Goal: Transaction & Acquisition: Purchase product/service

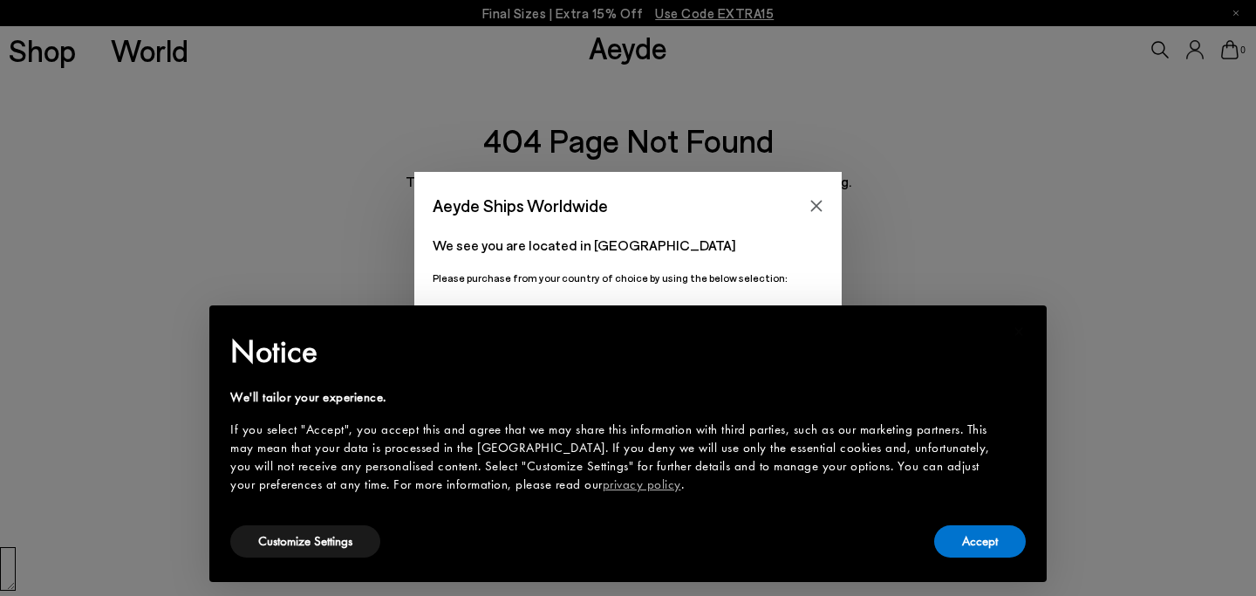
scroll to position [392, 0]
click at [966, 544] on button "Accept" at bounding box center [980, 541] width 92 height 32
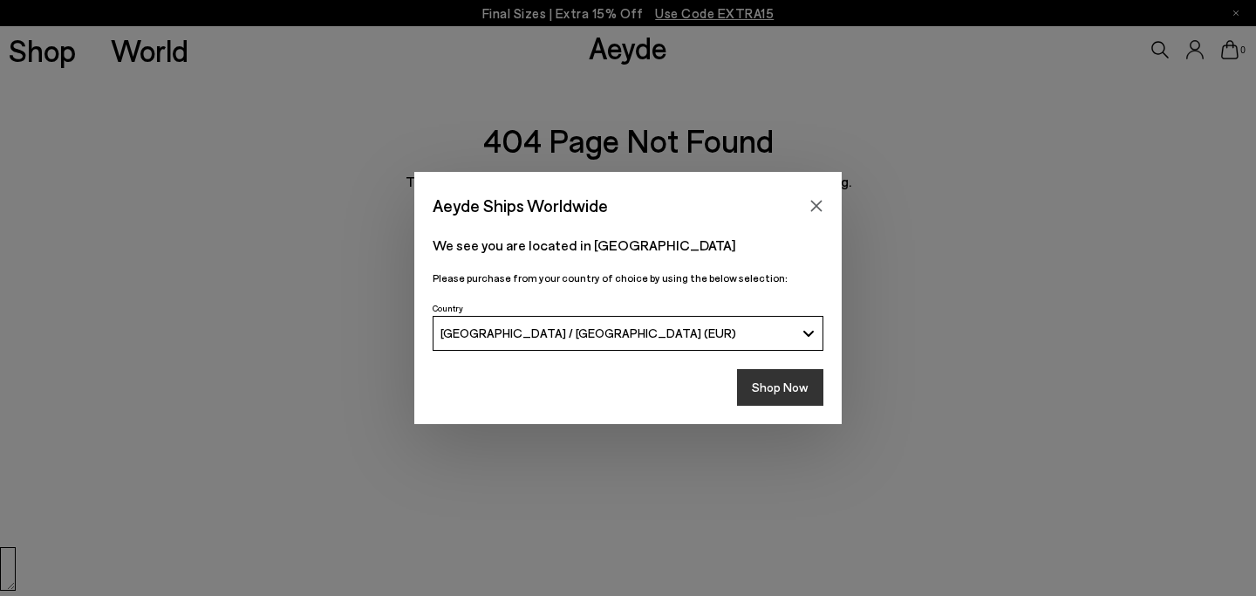
click at [783, 385] on button "Shop Now" at bounding box center [780, 387] width 86 height 37
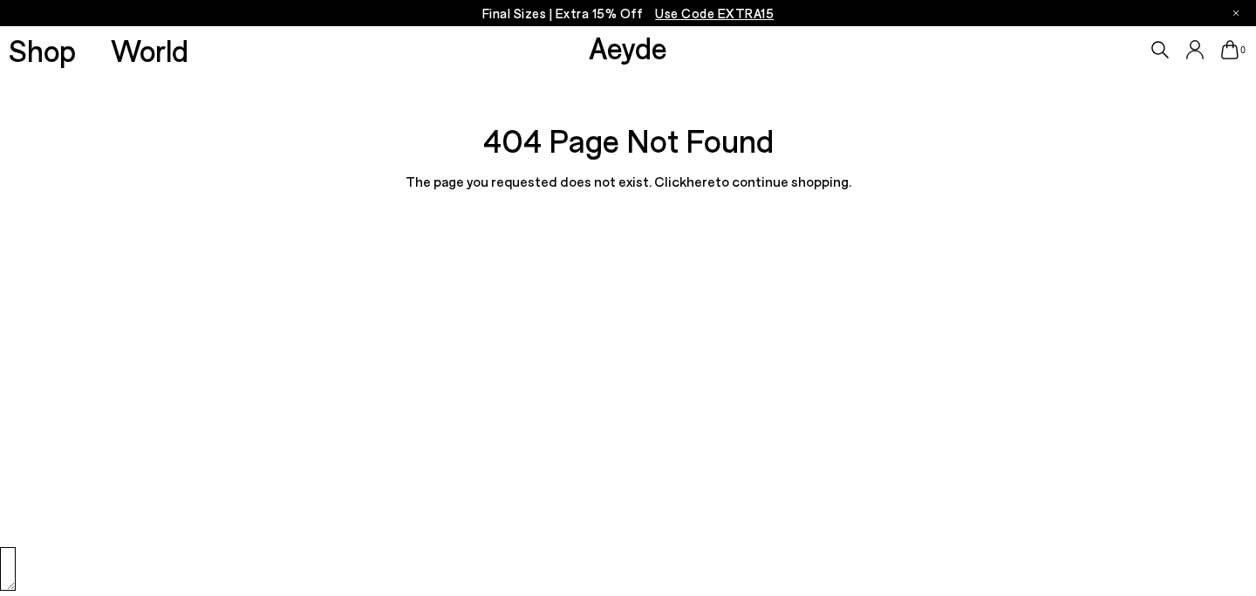
scroll to position [392, 0]
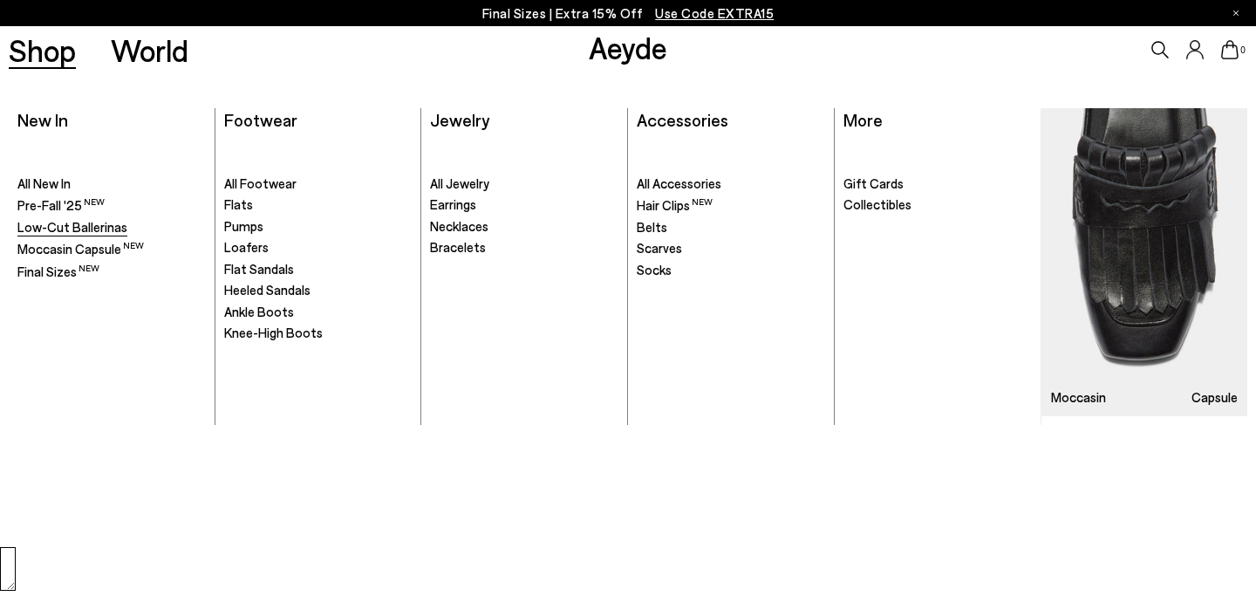
click at [45, 229] on span "Low-Cut Ballerinas" at bounding box center [72, 227] width 110 height 16
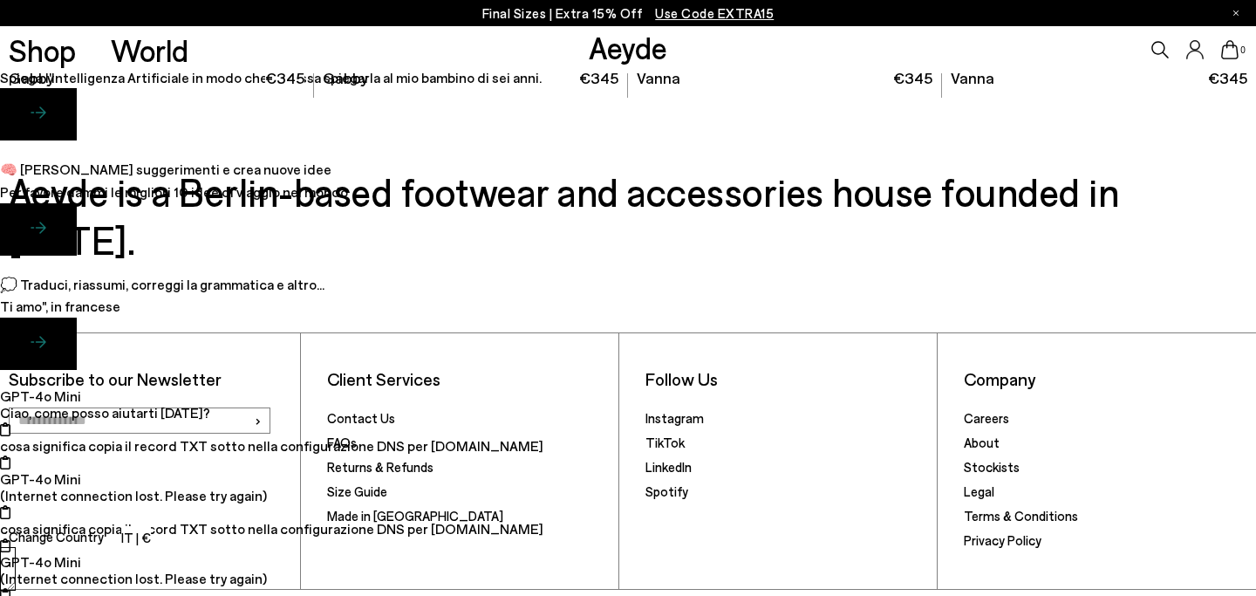
scroll to position [2362, 0]
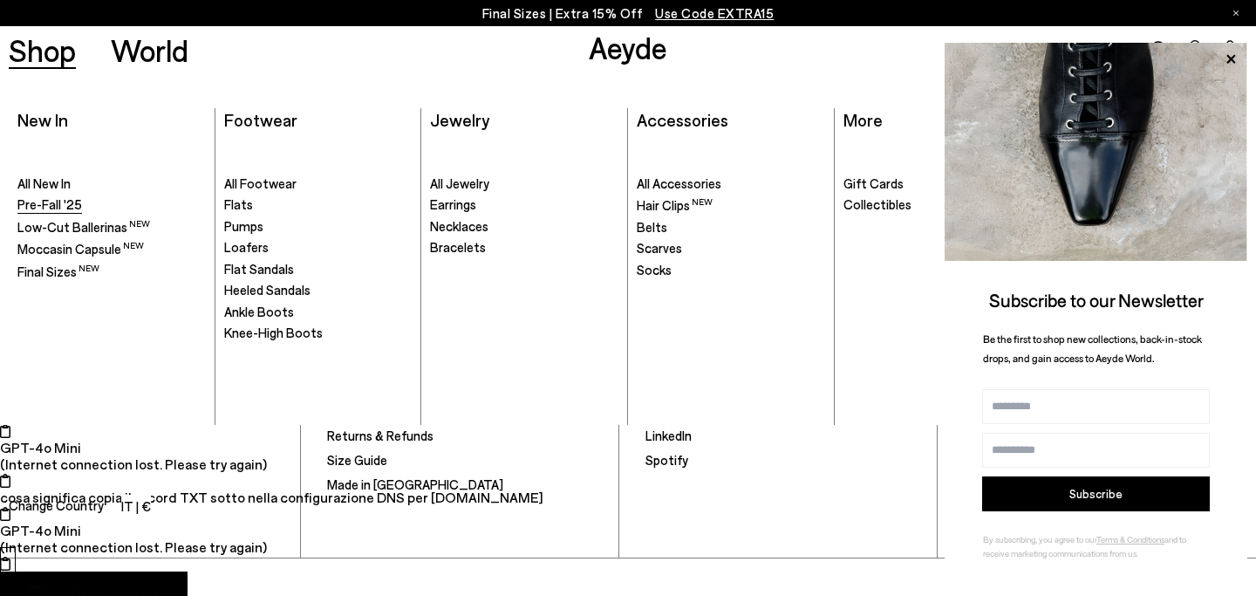
click at [41, 208] on span "Pre-Fall '25" at bounding box center [49, 204] width 65 height 16
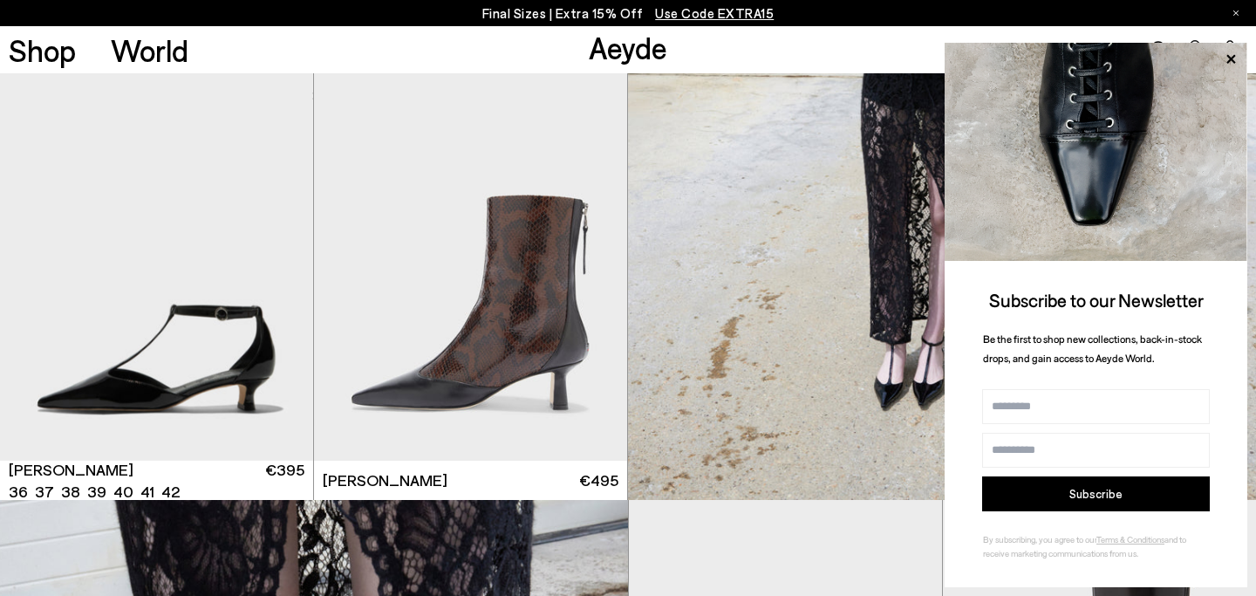
scroll to position [2542, 0]
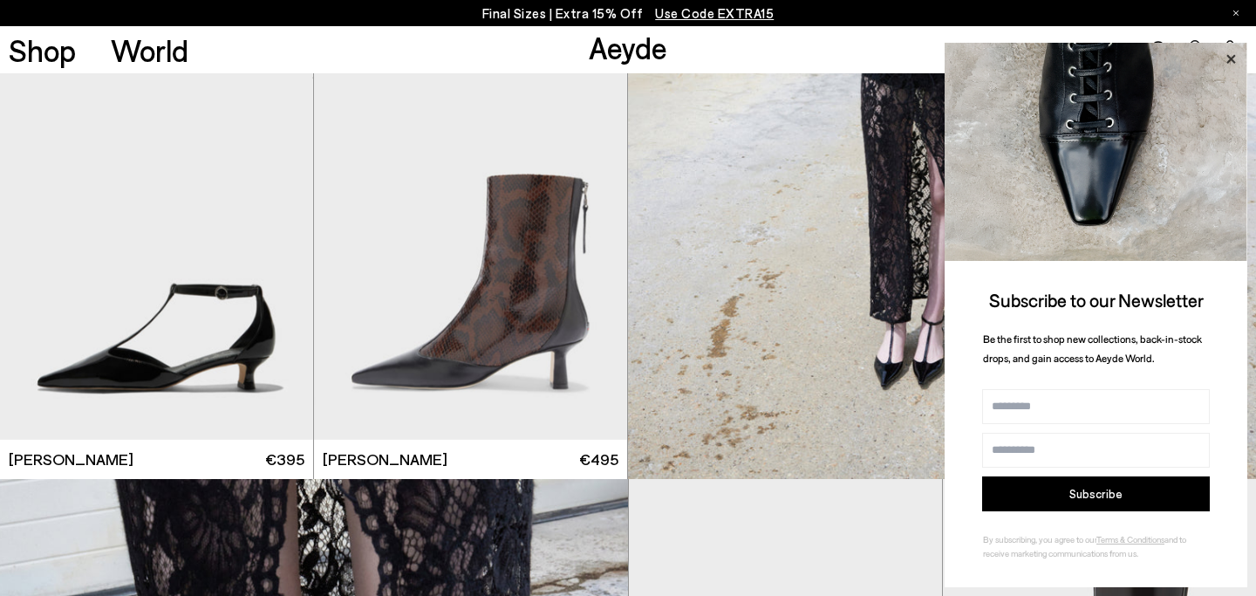
click at [1232, 55] on icon at bounding box center [1230, 59] width 23 height 23
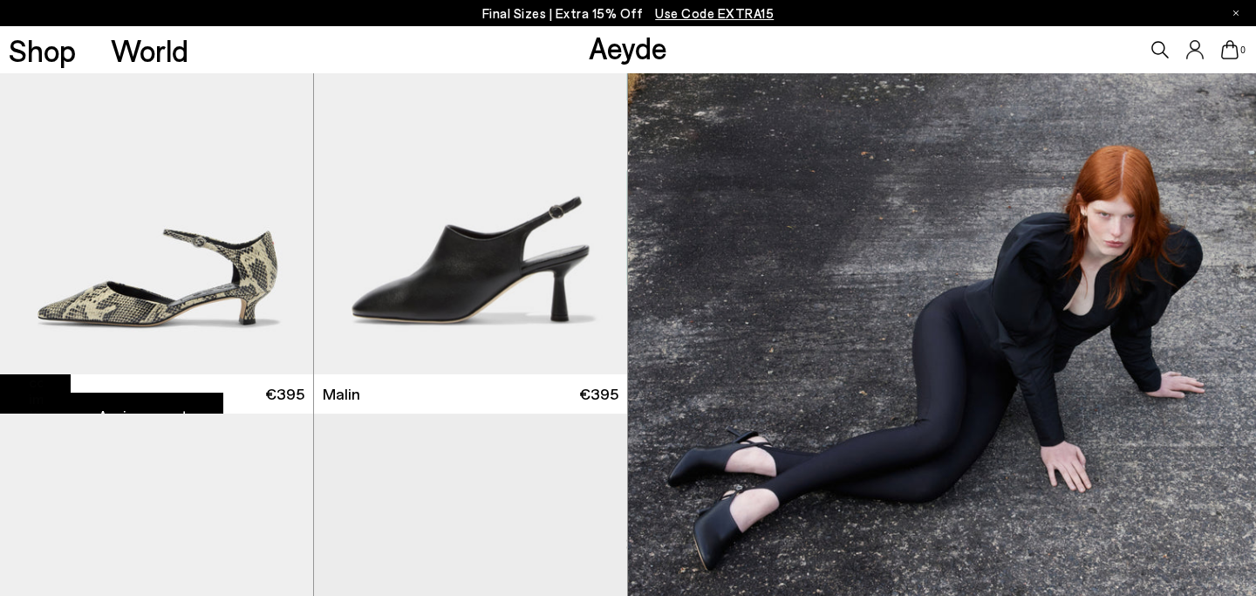
scroll to position [3057, 0]
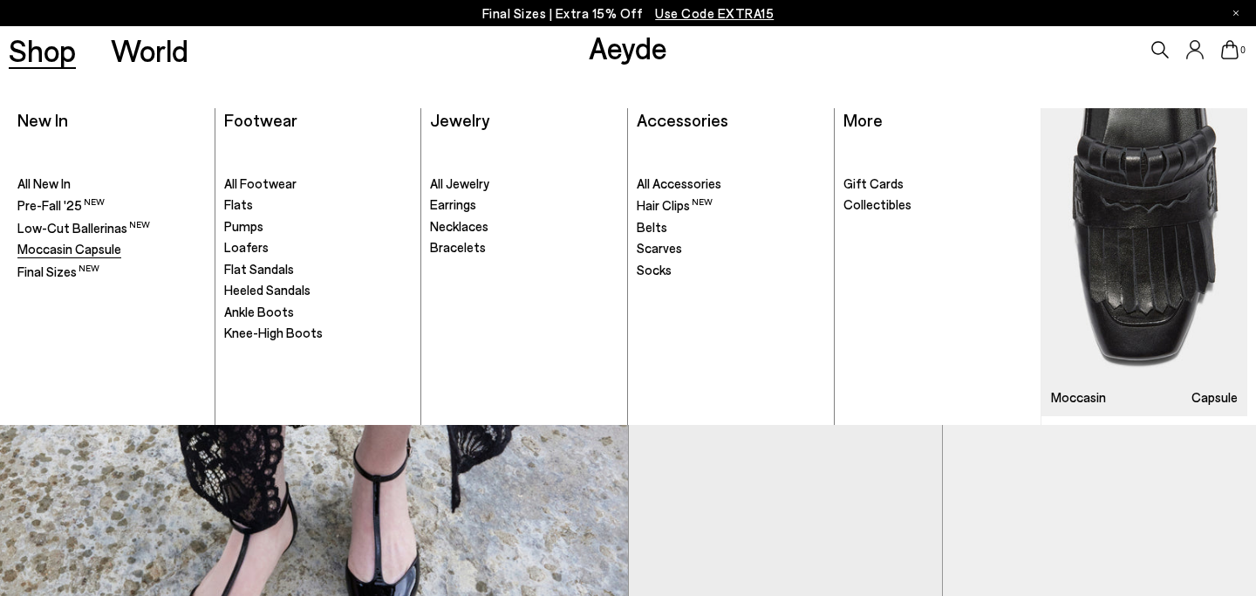
click at [38, 249] on span "Moccasin Capsule" at bounding box center [69, 249] width 104 height 16
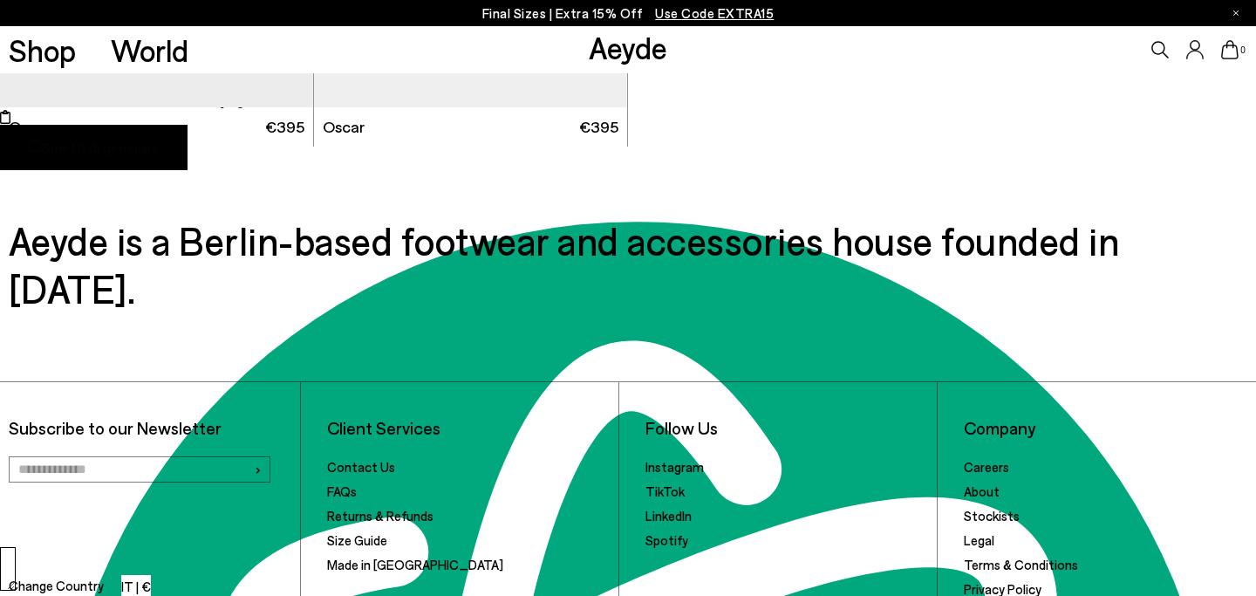
scroll to position [2810, 0]
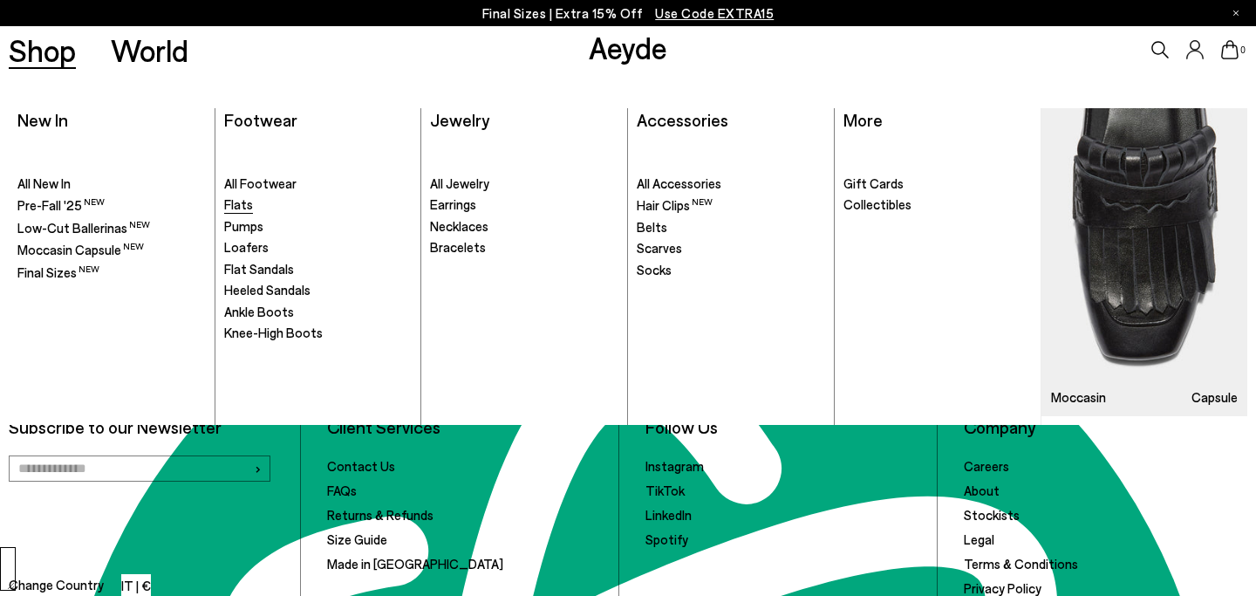
click at [237, 207] on span "Flats" at bounding box center [238, 204] width 29 height 16
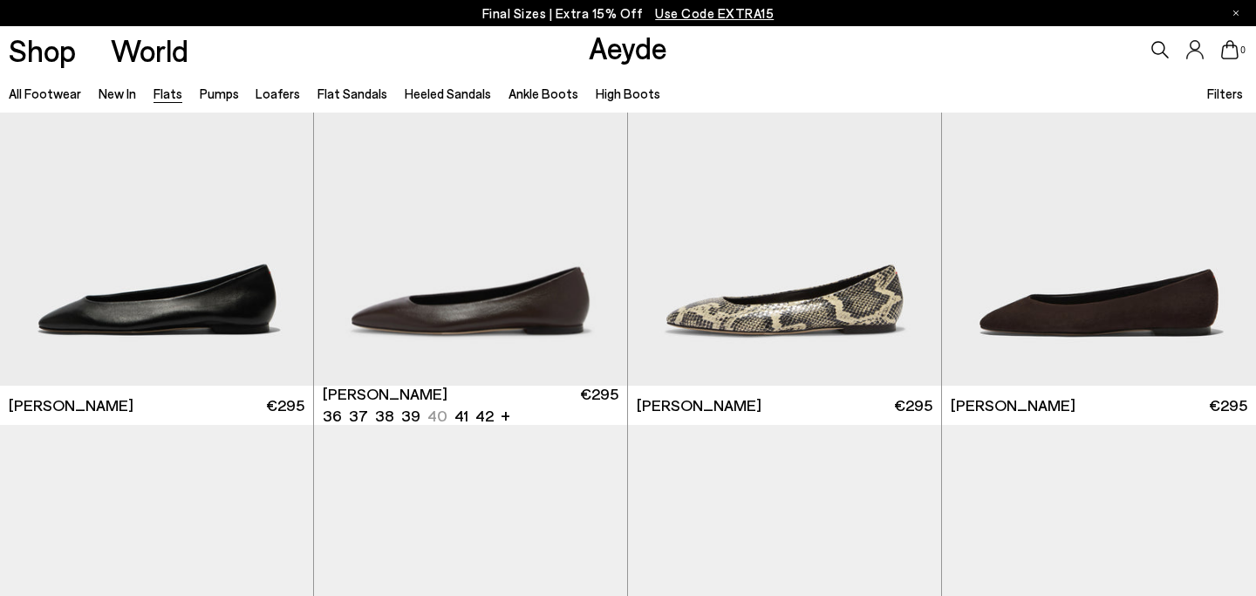
scroll to position [392, 0]
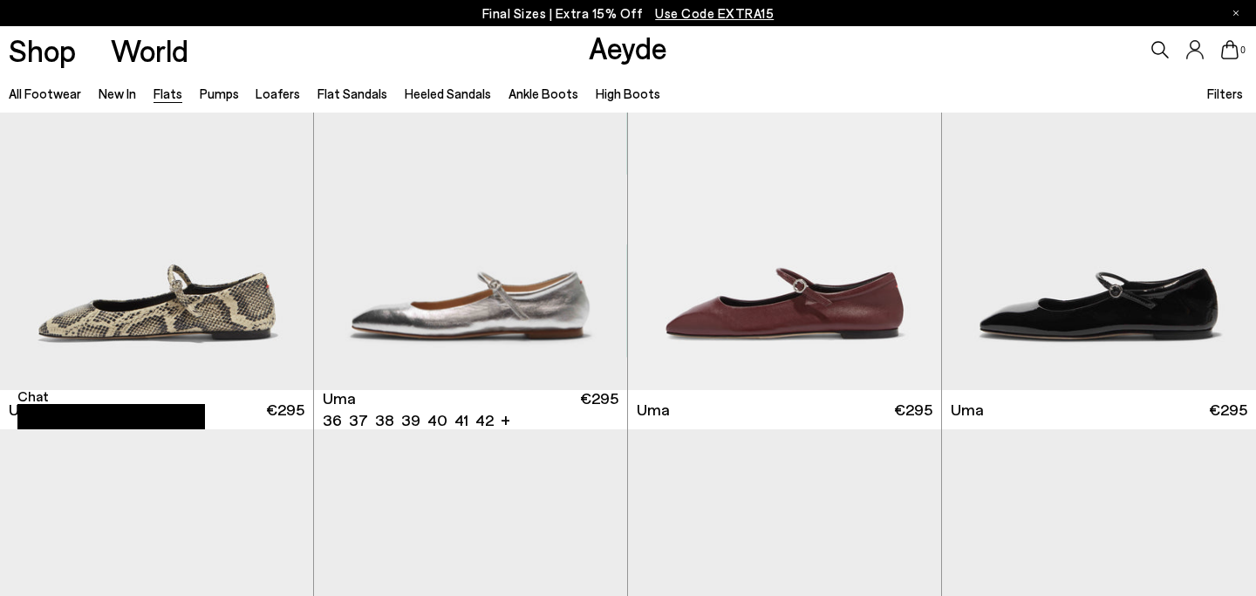
scroll to position [1417, 0]
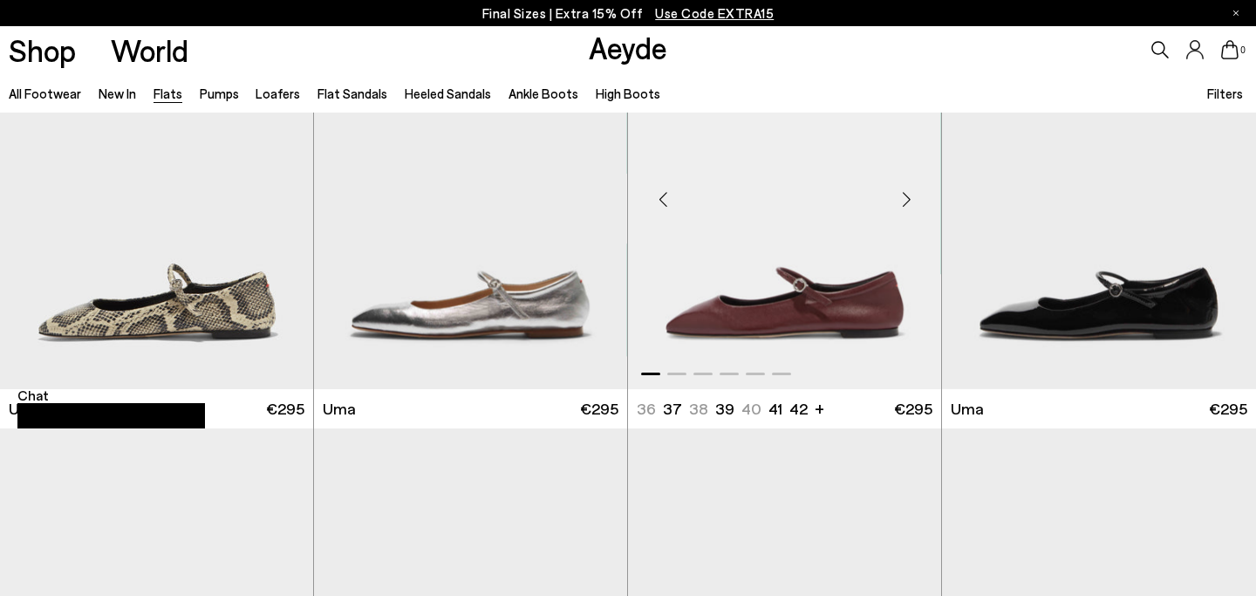
click at [775, 306] on img "1 / 6" at bounding box center [784, 191] width 313 height 393
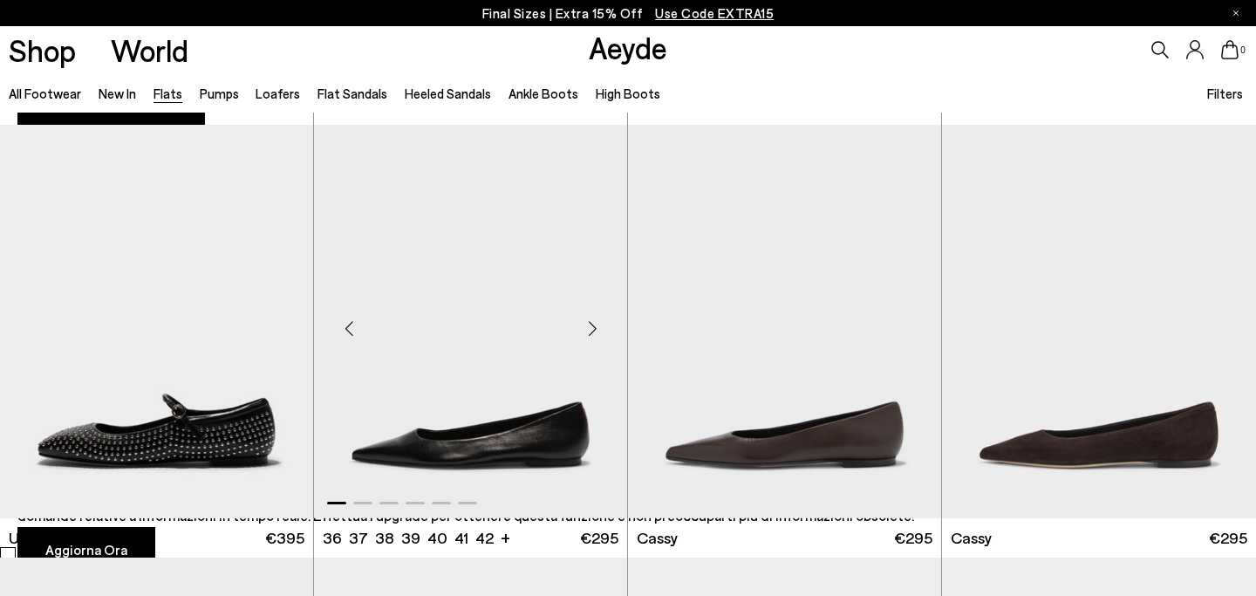
scroll to position [1389, 0]
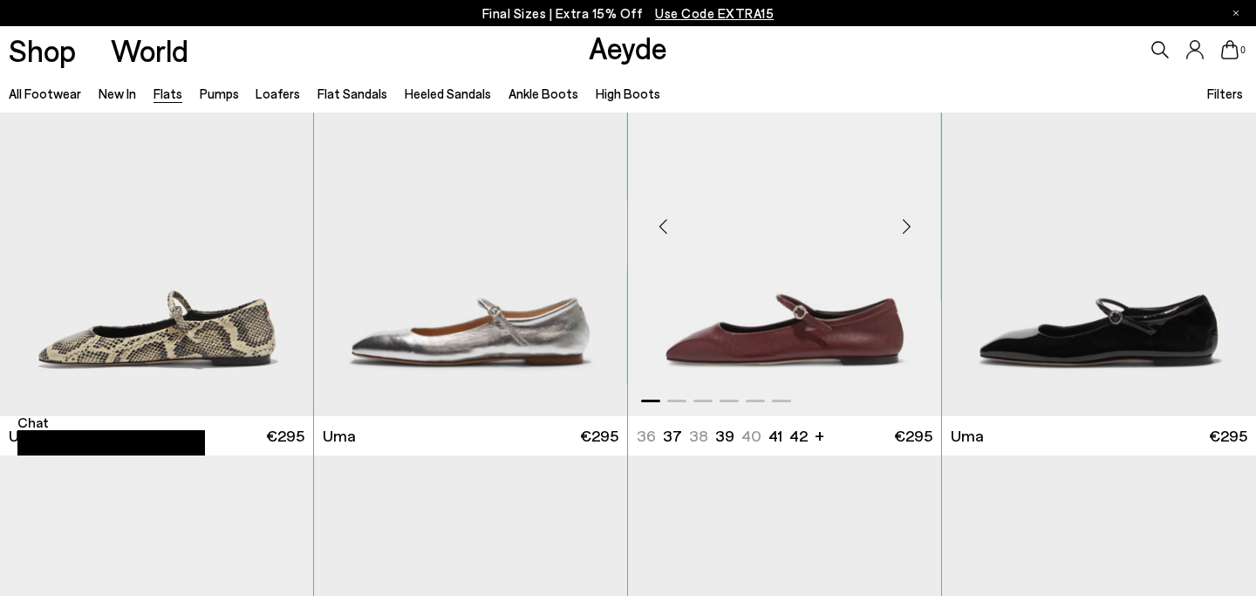
click at [745, 330] on img "1 / 6" at bounding box center [784, 218] width 313 height 393
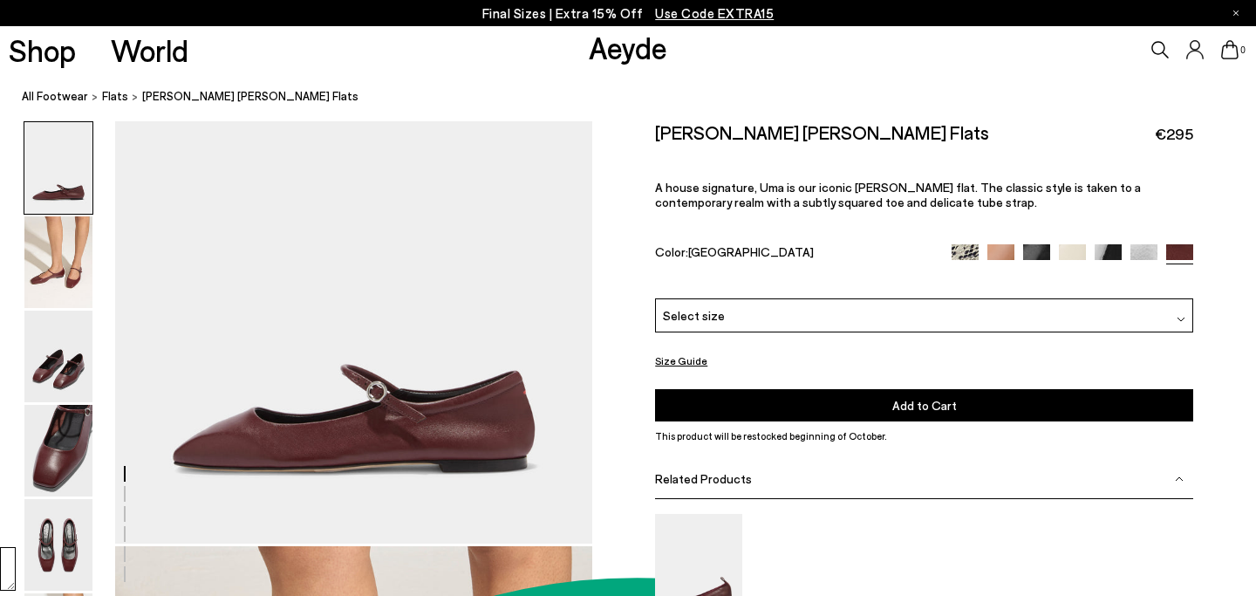
scroll to position [392, 0]
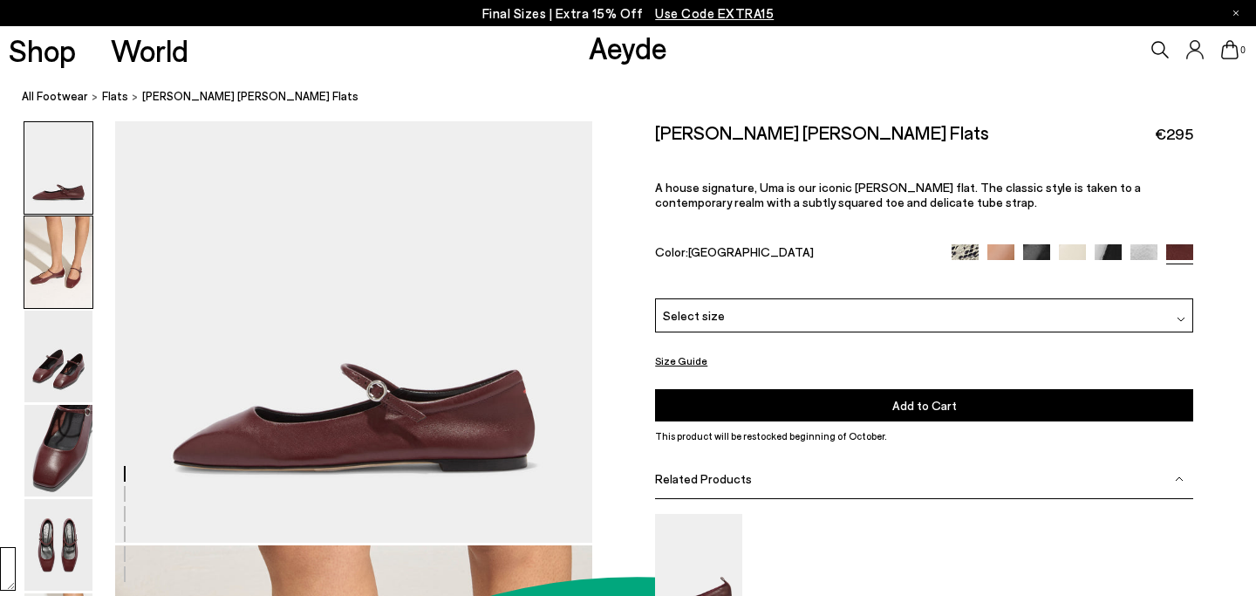
click at [58, 243] on img at bounding box center [58, 262] width 68 height 92
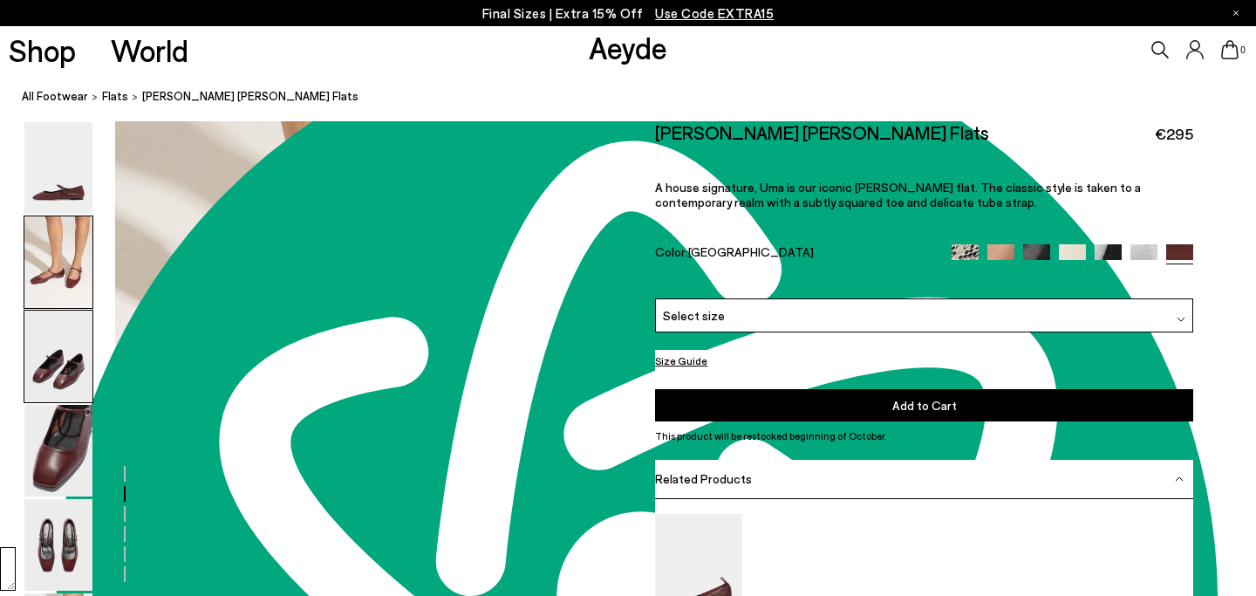
scroll to position [642, 0]
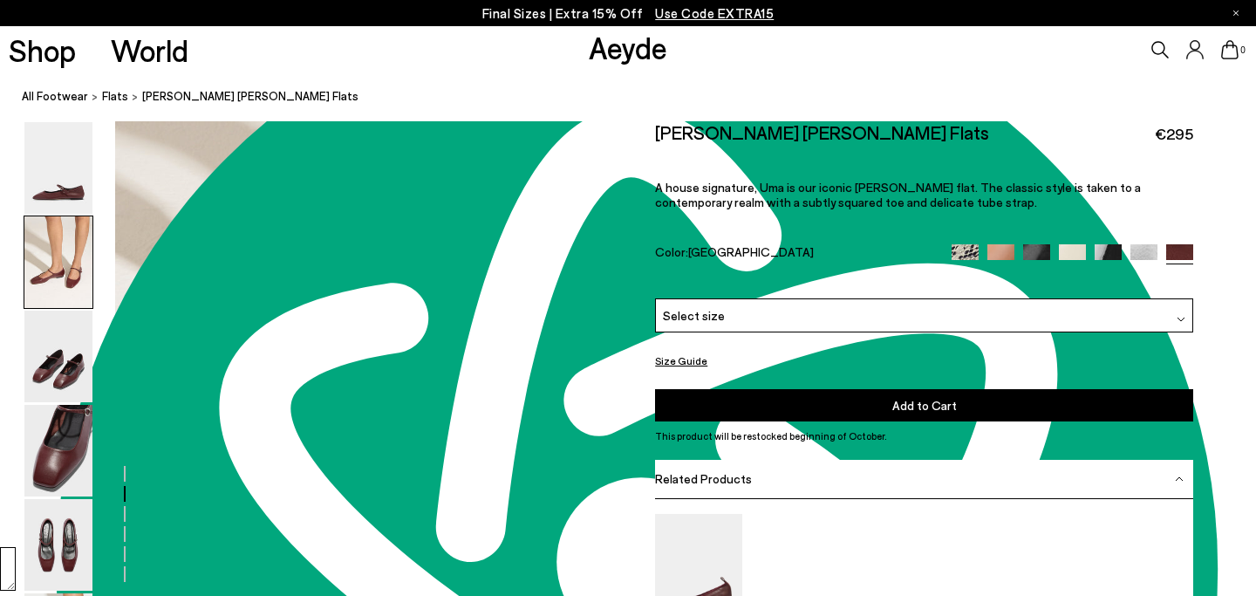
click at [1036, 243] on img at bounding box center [1036, 256] width 27 height 27
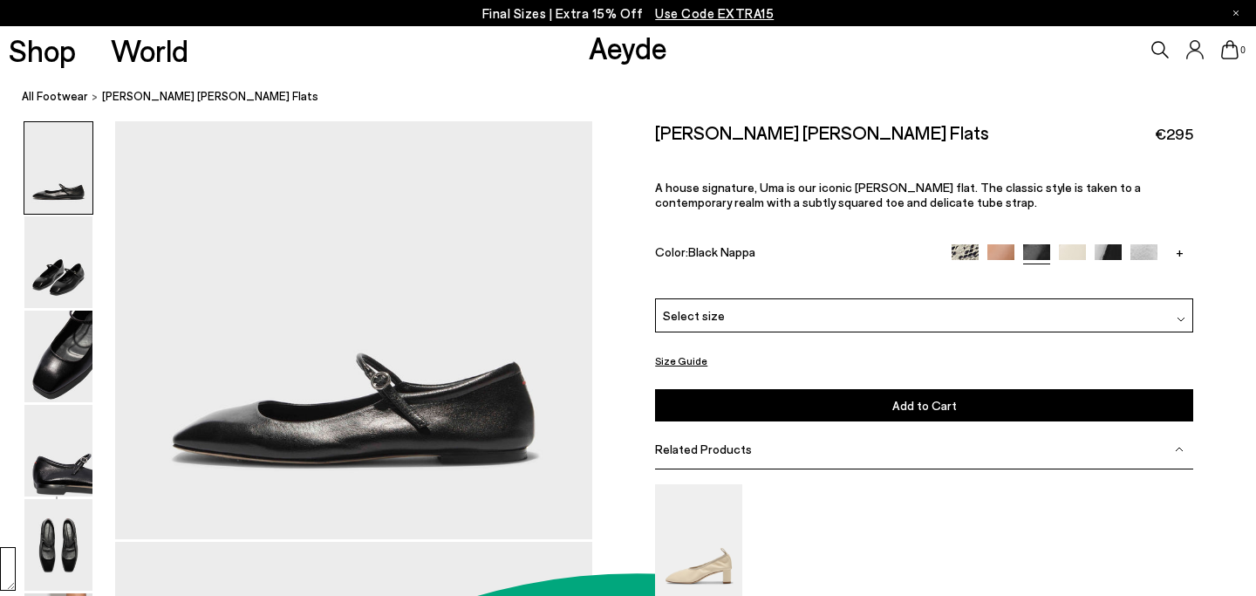
scroll to position [58, 0]
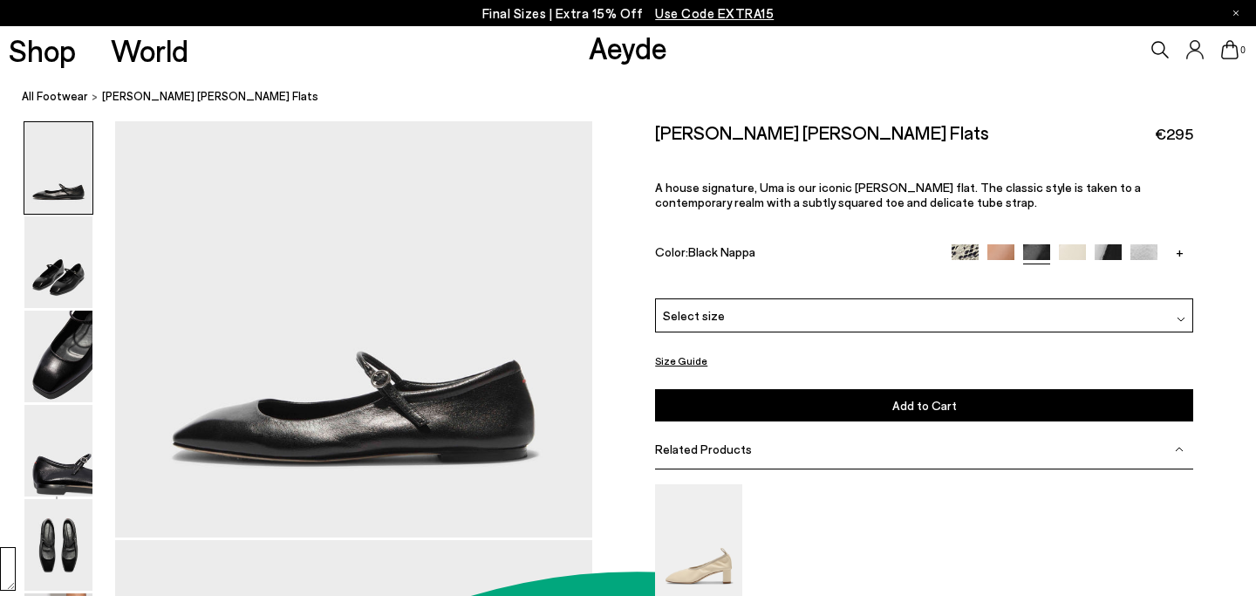
click at [1178, 243] on link "+" at bounding box center [1179, 251] width 27 height 16
click at [1180, 243] on img at bounding box center [1179, 256] width 27 height 27
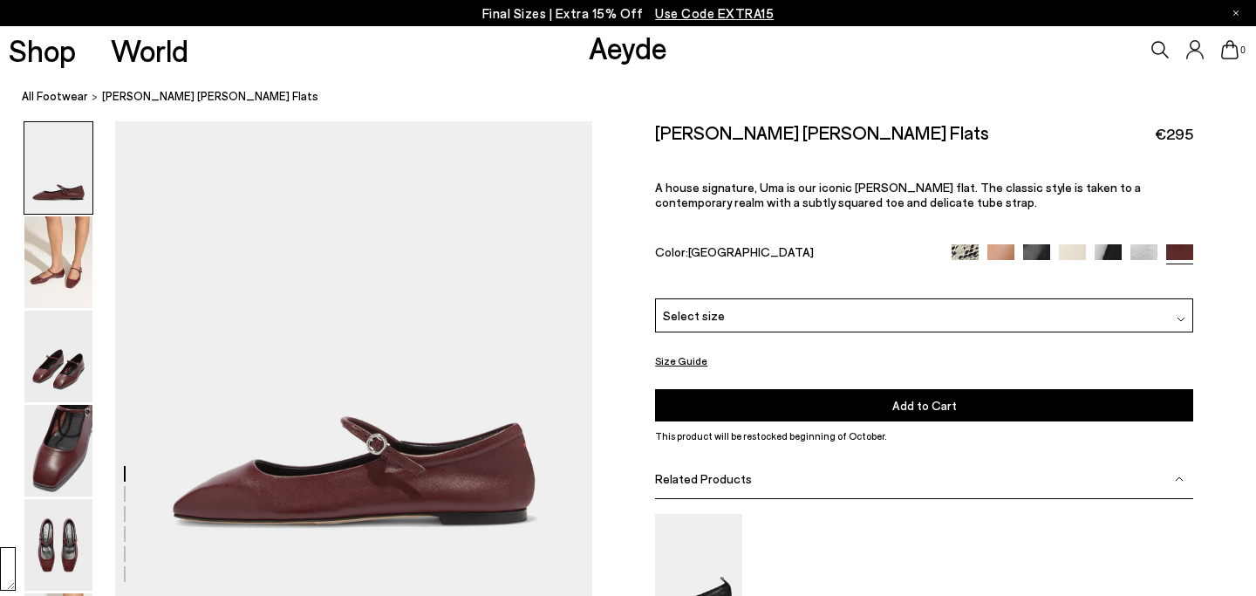
scroll to position [392, 0]
click at [751, 298] on div "Select size" at bounding box center [924, 315] width 538 height 34
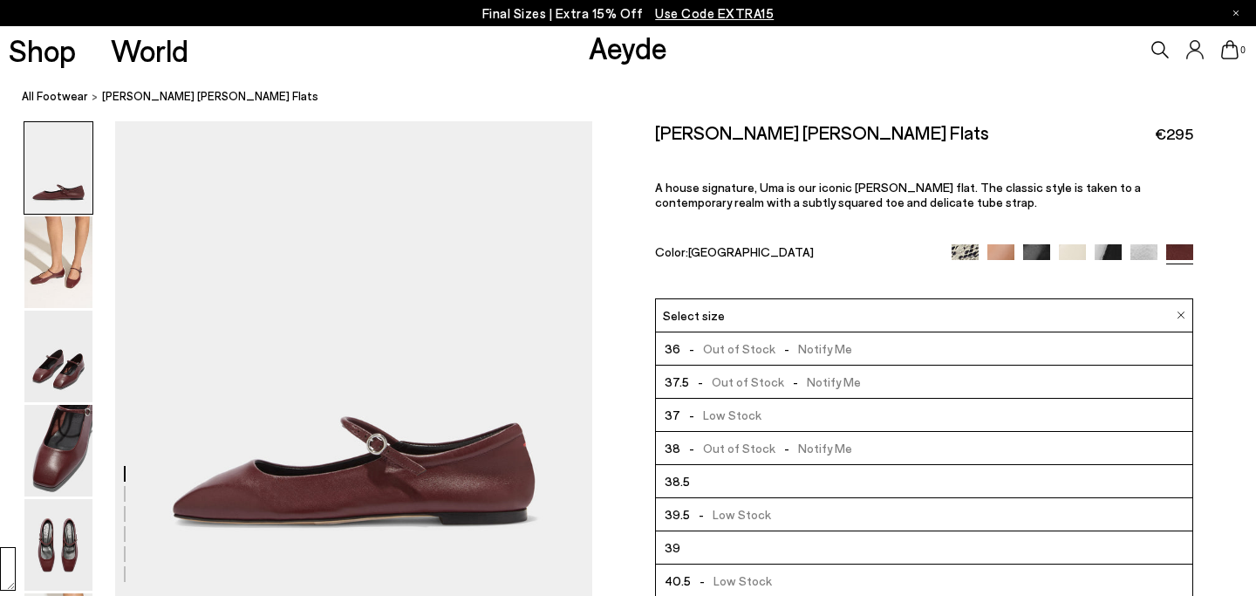
click at [671, 404] on span "37" at bounding box center [673, 415] width 16 height 22
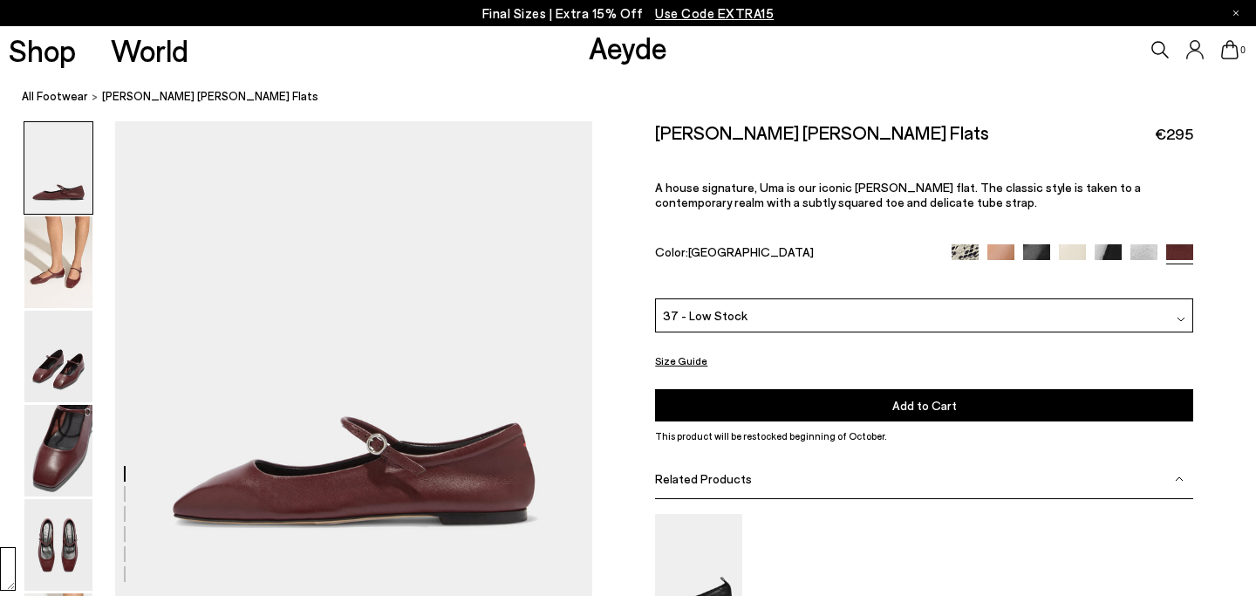
click at [732, 306] on span "37 - Low Stock" at bounding box center [705, 315] width 85 height 18
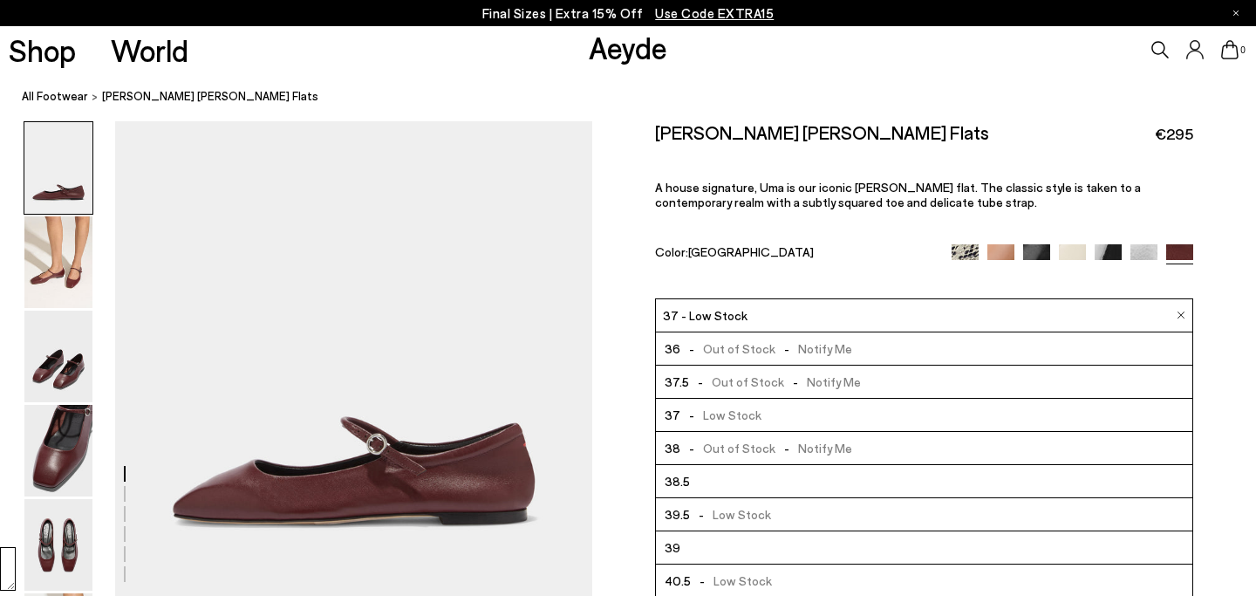
click at [701, 374] on span "-" at bounding box center [700, 381] width 23 height 15
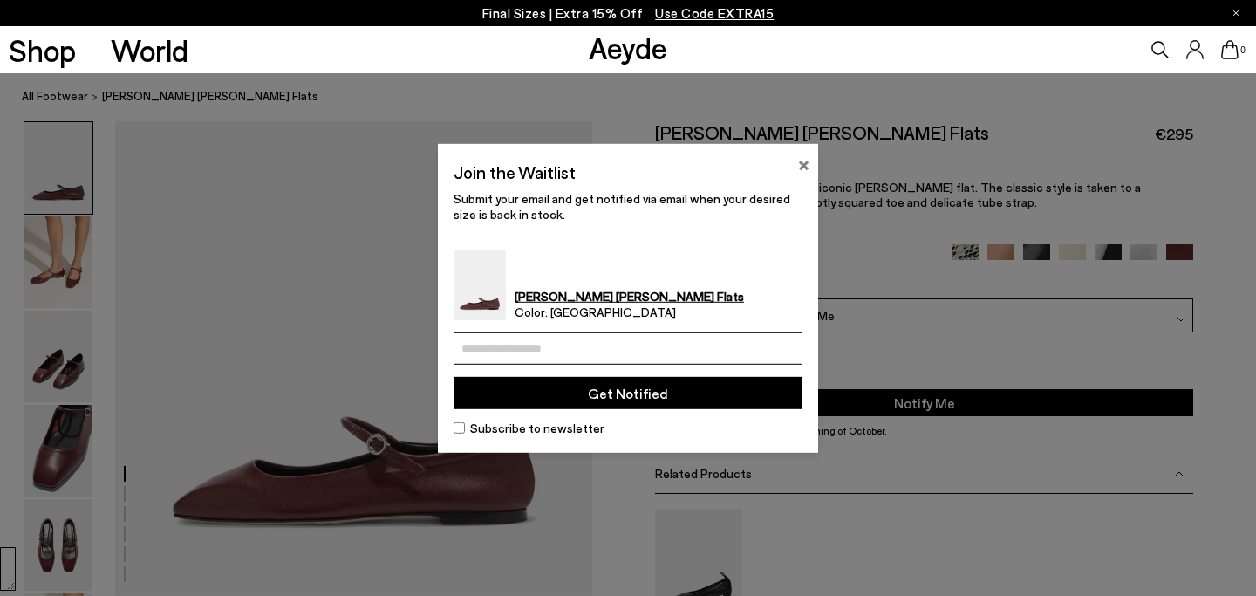
click at [798, 163] on button "×" at bounding box center [803, 162] width 11 height 21
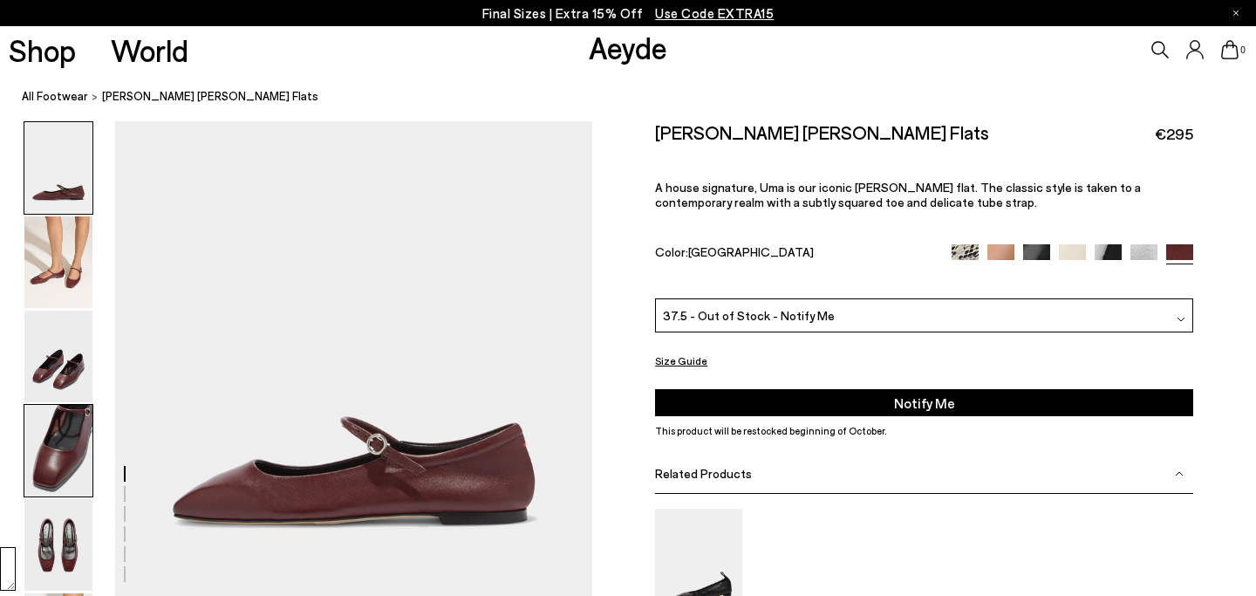
click at [69, 437] on img at bounding box center [58, 451] width 68 height 92
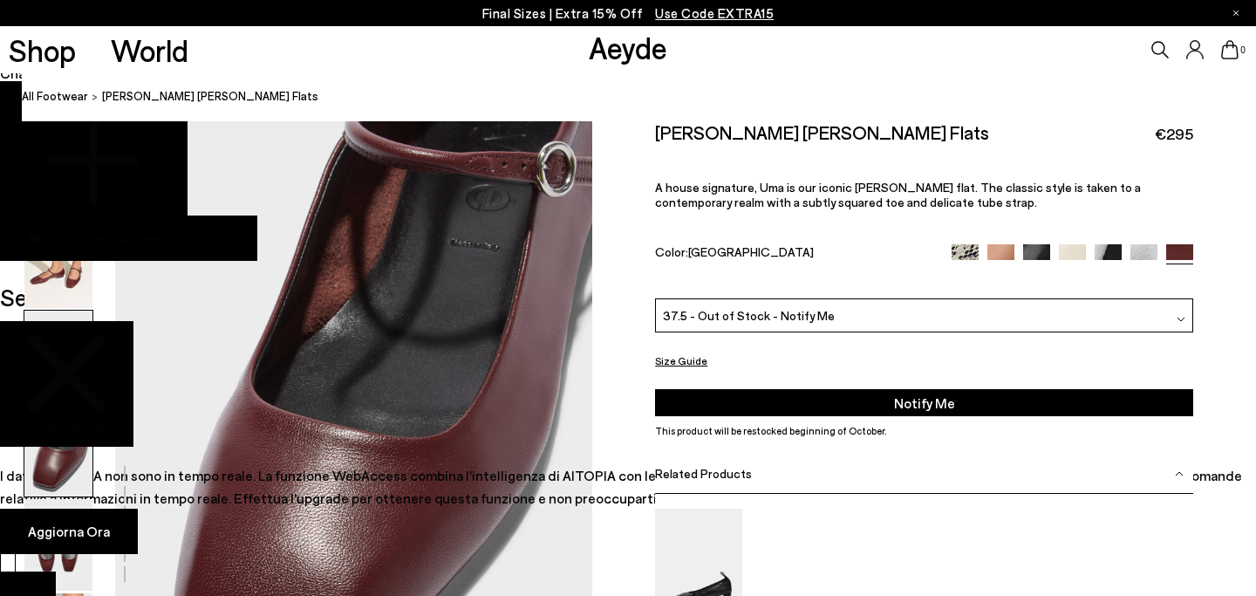
click at [69, 341] on img at bounding box center [58, 357] width 68 height 92
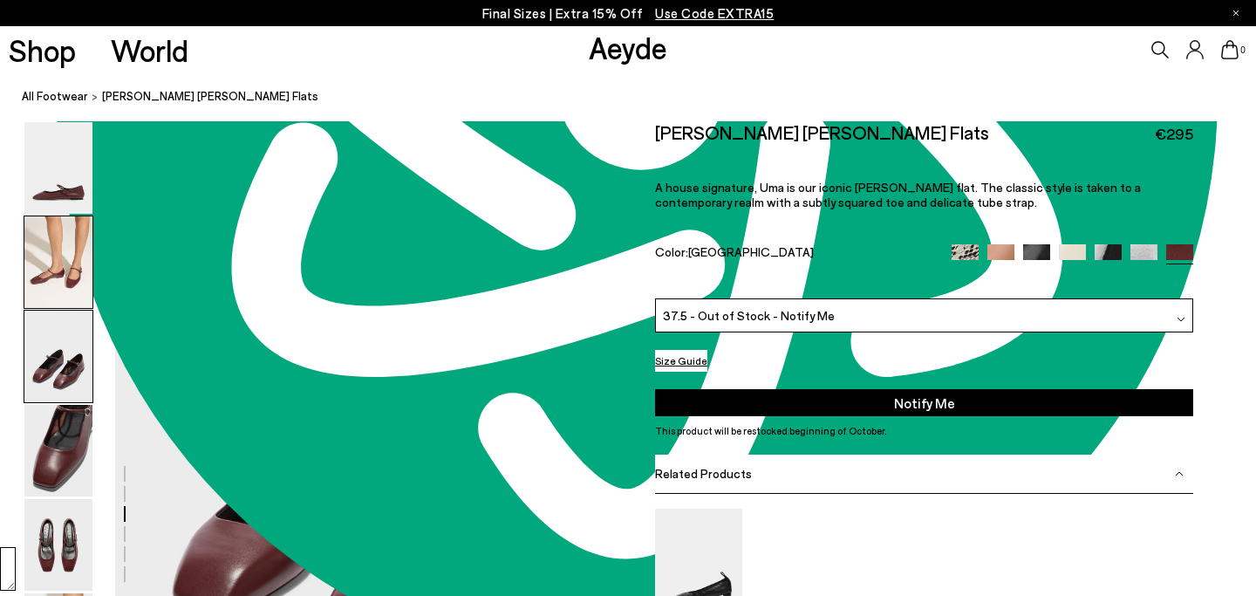
click at [66, 262] on img at bounding box center [58, 262] width 68 height 92
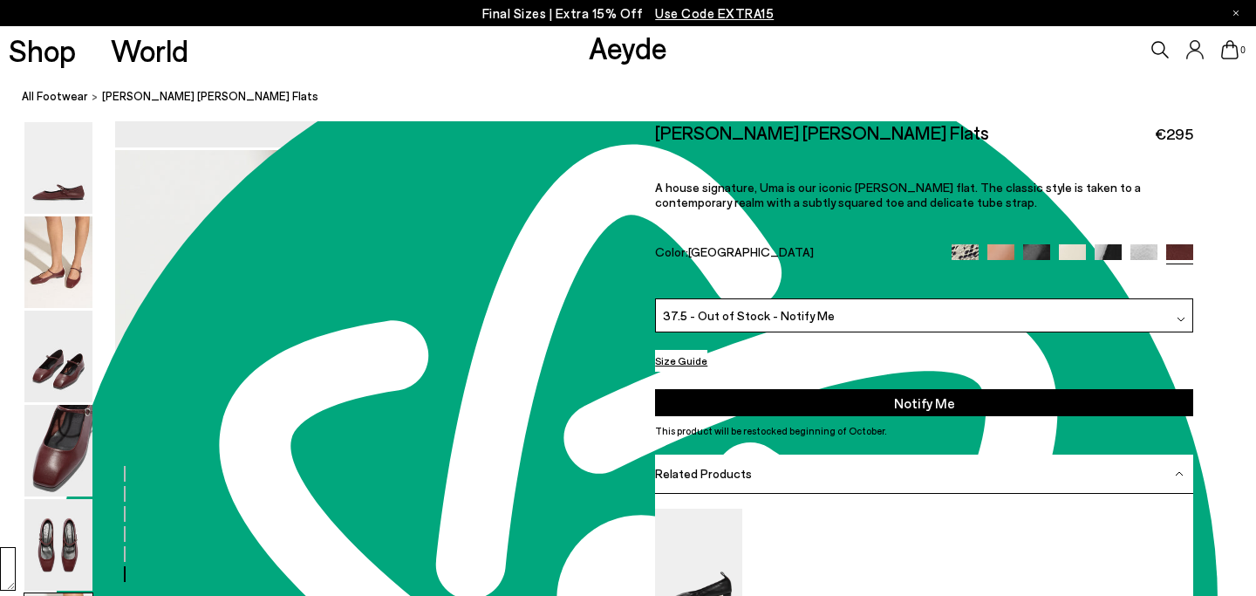
scroll to position [3062, 0]
